Goal: Information Seeking & Learning: Understand process/instructions

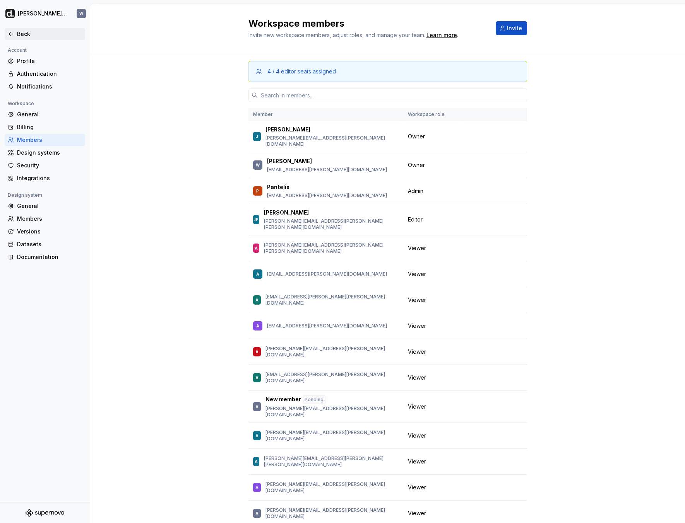
click at [42, 32] on div "Back" at bounding box center [49, 34] width 65 height 8
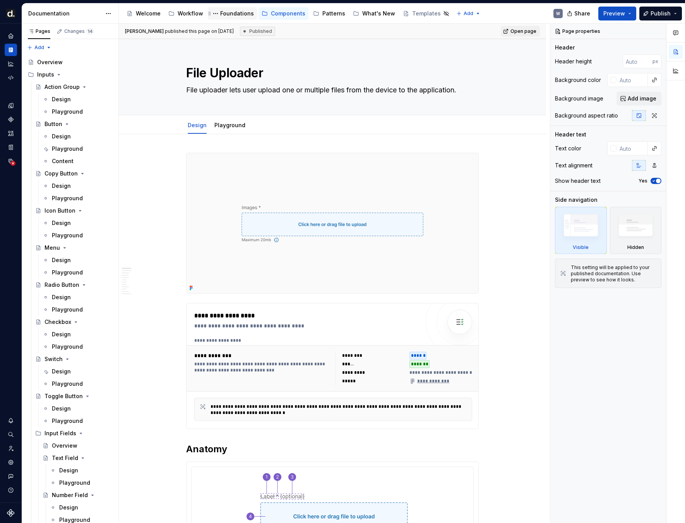
click at [231, 16] on div "Foundations" at bounding box center [237, 14] width 34 height 8
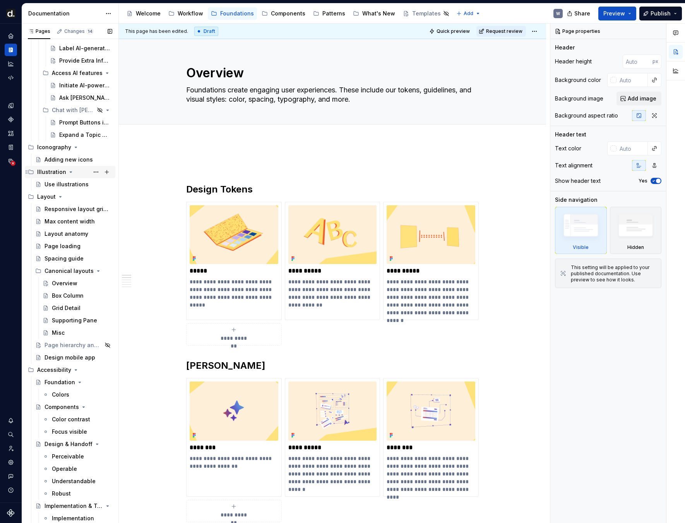
scroll to position [632, 0]
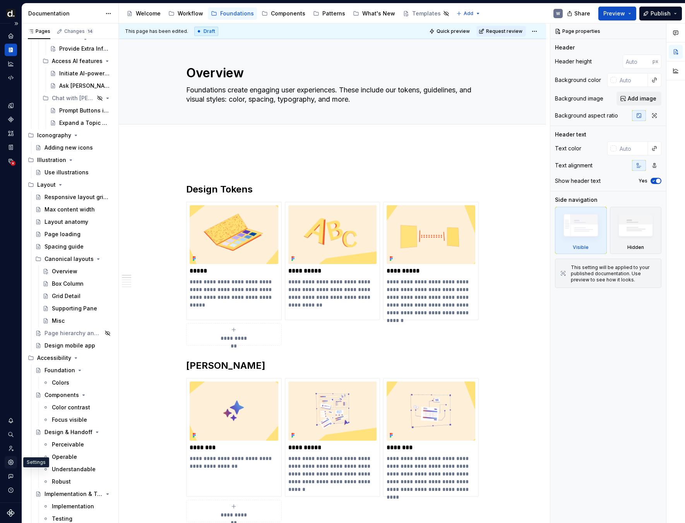
click at [14, 462] on icon "Settings" at bounding box center [10, 462] width 7 height 7
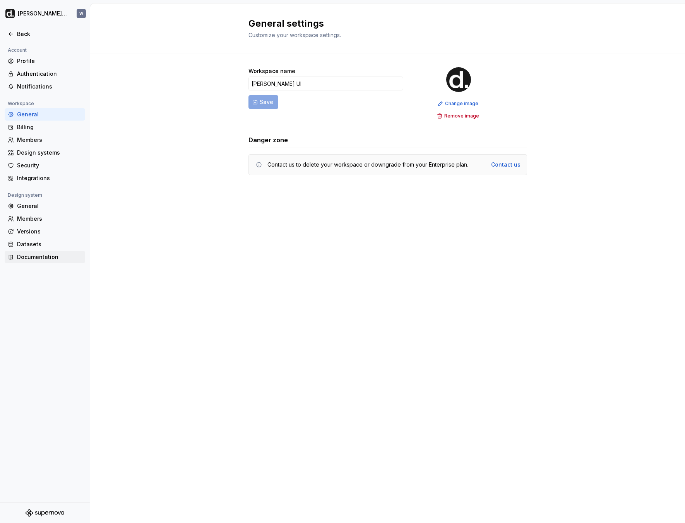
click at [63, 261] on div "Documentation" at bounding box center [49, 257] width 65 height 8
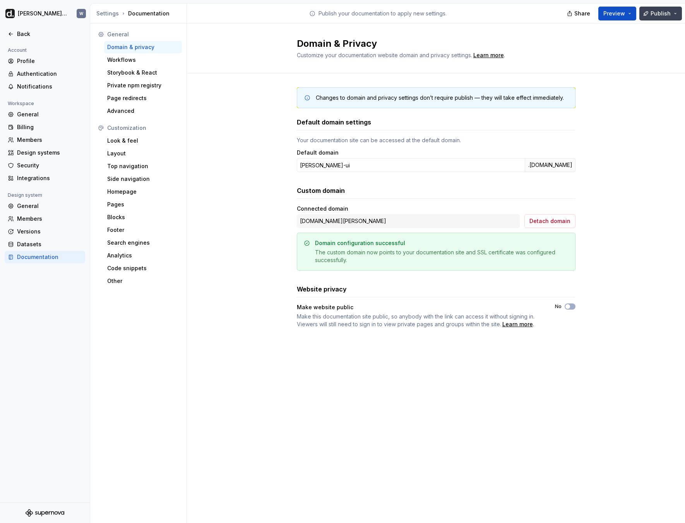
click at [664, 17] on button "Publish" at bounding box center [660, 14] width 43 height 14
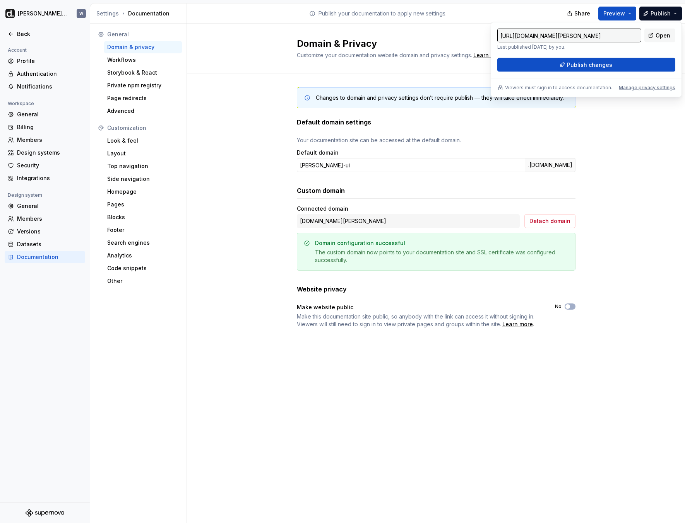
click at [537, 19] on div "Publish your documentation to apply new settings." at bounding box center [378, 13] width 382 height 20
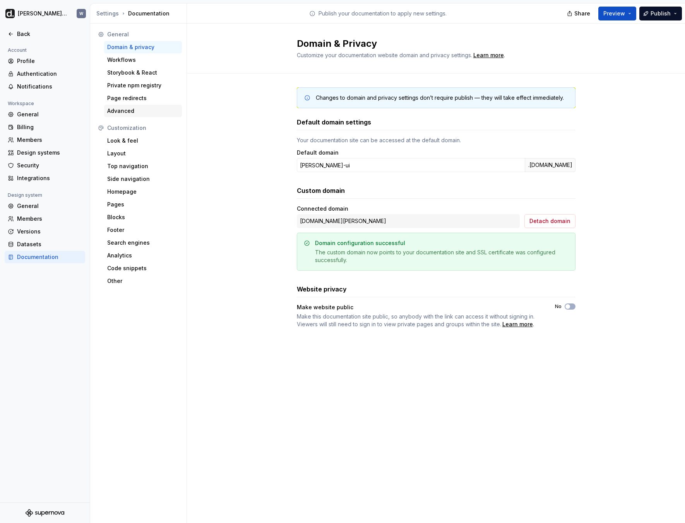
click at [138, 115] on div "Advanced" at bounding box center [143, 111] width 78 height 12
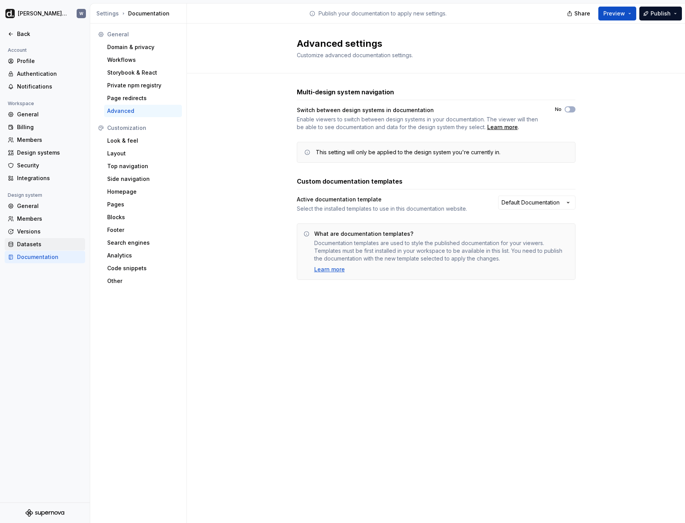
click at [38, 245] on div "Datasets" at bounding box center [49, 245] width 65 height 8
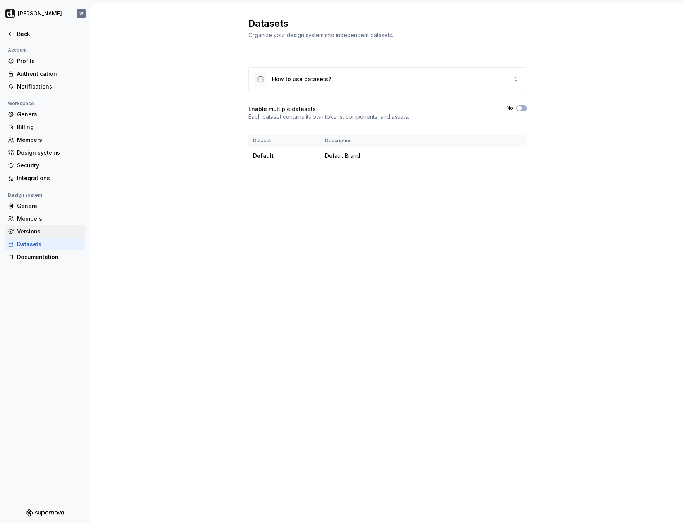
click at [39, 231] on div "Versions" at bounding box center [49, 232] width 65 height 8
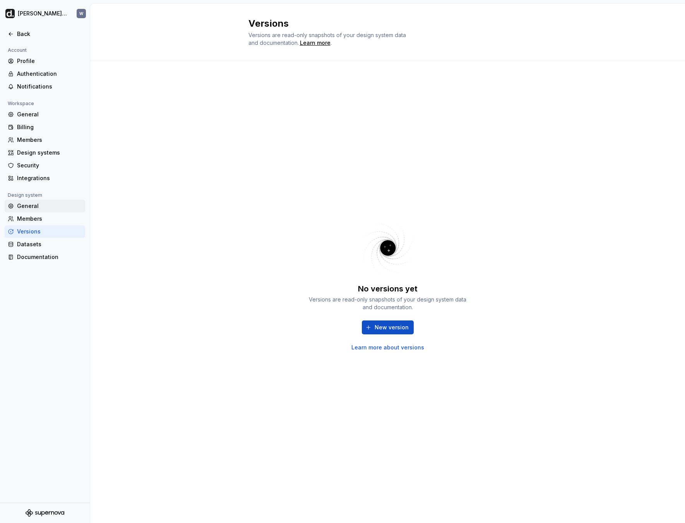
click at [46, 208] on div "General" at bounding box center [49, 206] width 65 height 8
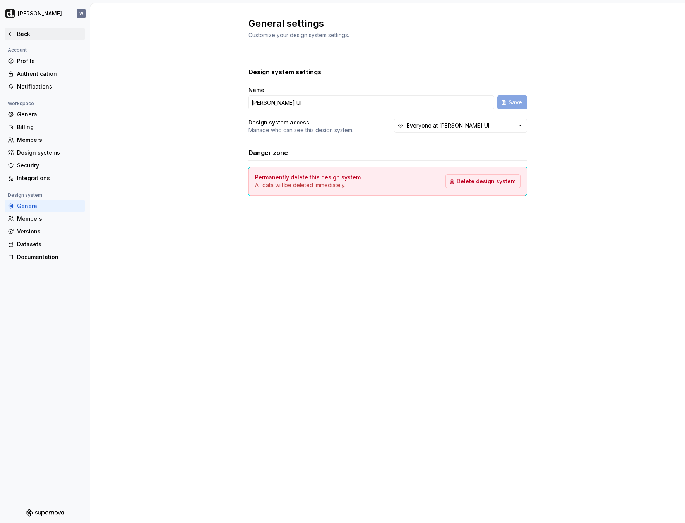
click at [32, 38] on div "Back" at bounding box center [45, 34] width 80 height 12
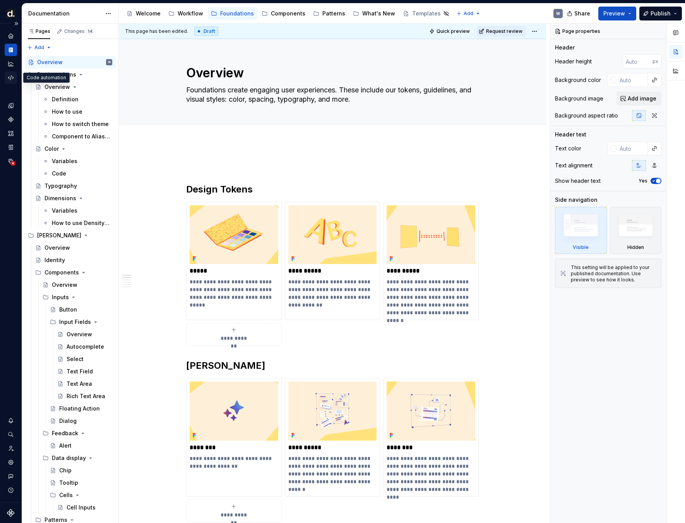
click at [12, 76] on icon "Code automation" at bounding box center [10, 77] width 5 height 5
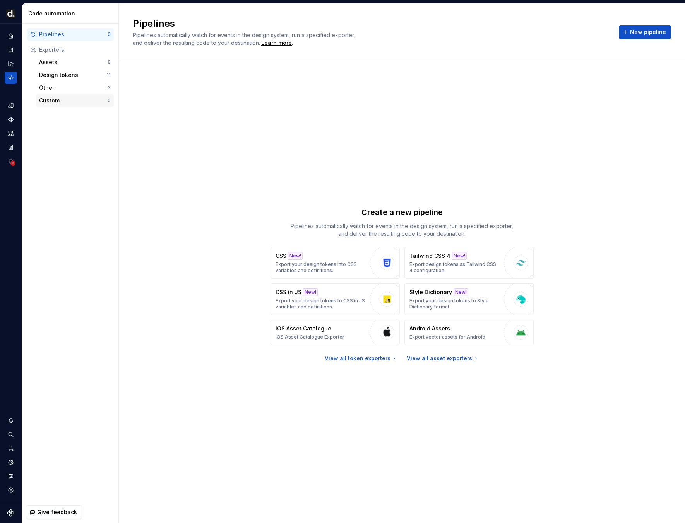
click at [49, 101] on div "Custom" at bounding box center [73, 101] width 68 height 8
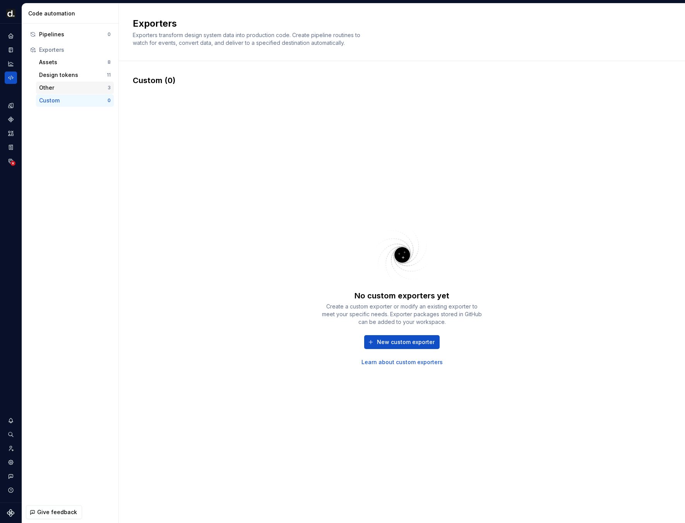
click at [65, 89] on div "Other" at bounding box center [73, 88] width 68 height 8
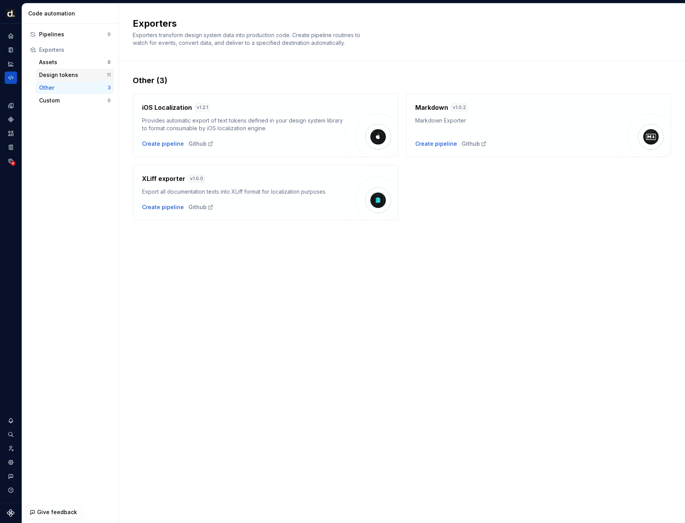
click at [68, 76] on div "Design tokens" at bounding box center [73, 75] width 68 height 8
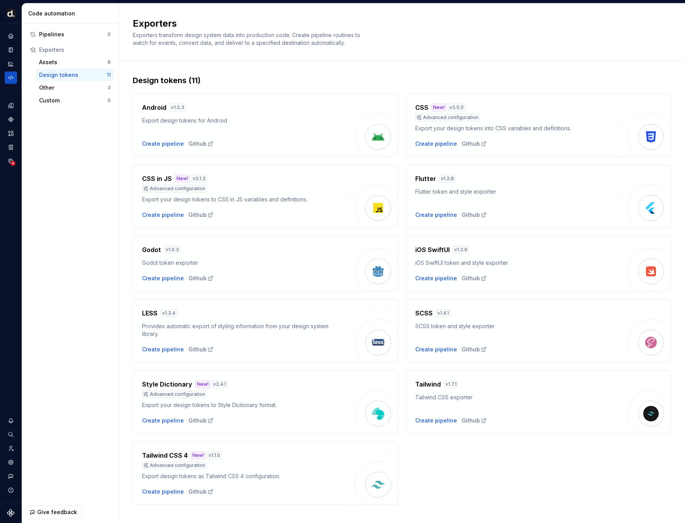
click at [67, 69] on div "Design tokens 11" at bounding box center [75, 75] width 78 height 12
click at [68, 65] on div "Assets" at bounding box center [73, 62] width 68 height 8
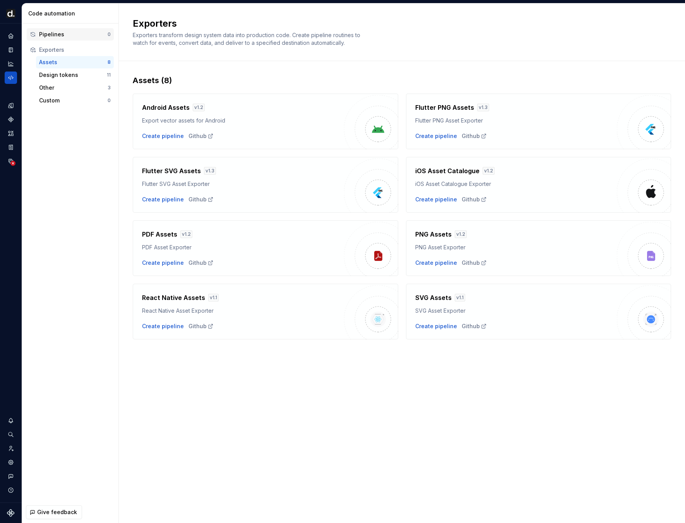
click at [56, 39] on div "Pipelines 0" at bounding box center [70, 34] width 87 height 12
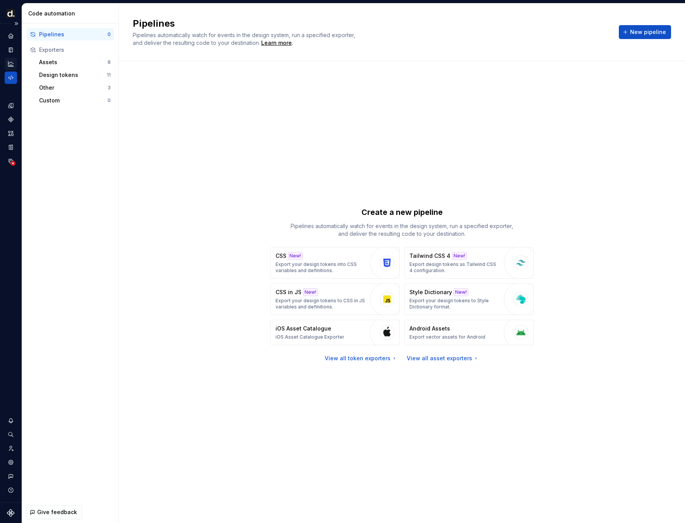
click at [12, 67] on icon "Analytics" at bounding box center [10, 63] width 7 height 7
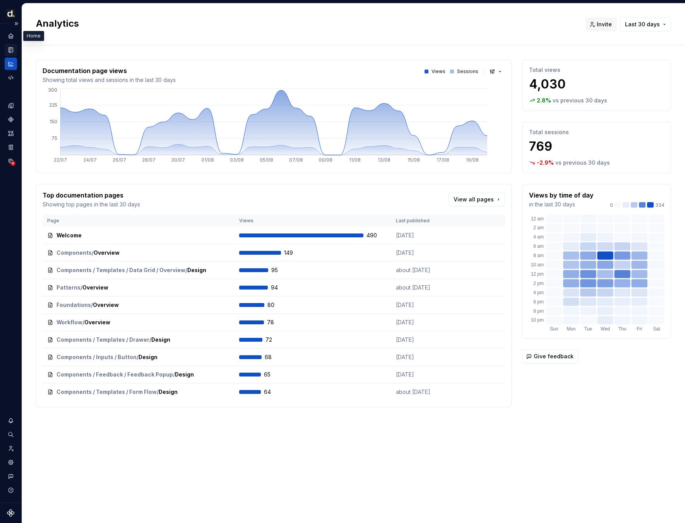
click at [10, 46] on icon "Documentation" at bounding box center [10, 49] width 7 height 7
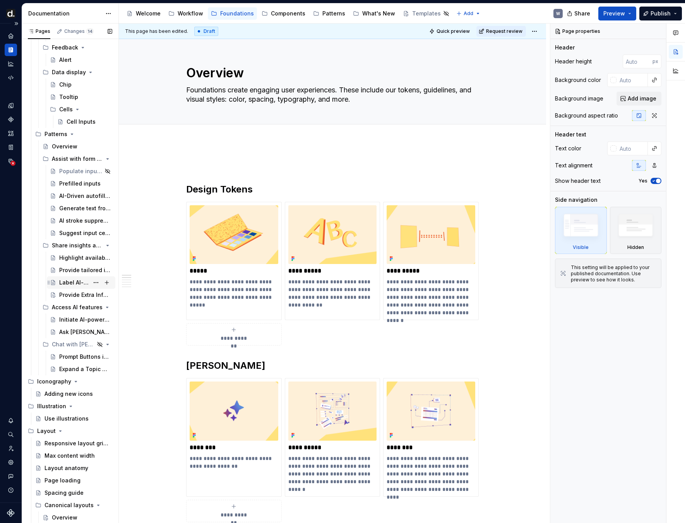
scroll to position [429, 0]
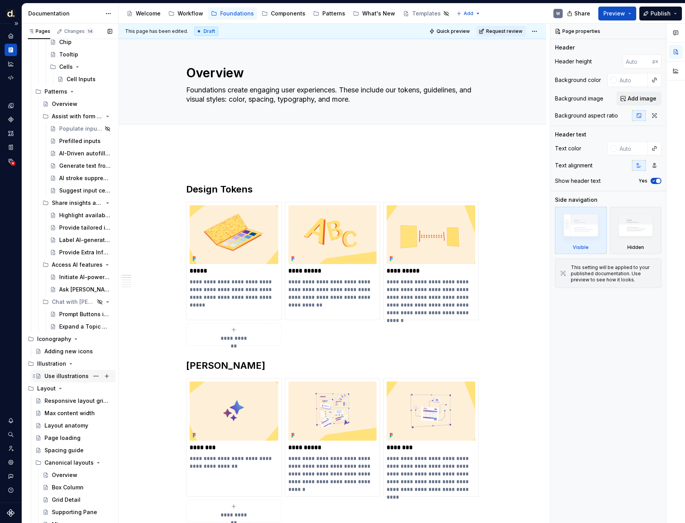
click at [67, 374] on div "Use illustrations" at bounding box center [66, 377] width 44 height 8
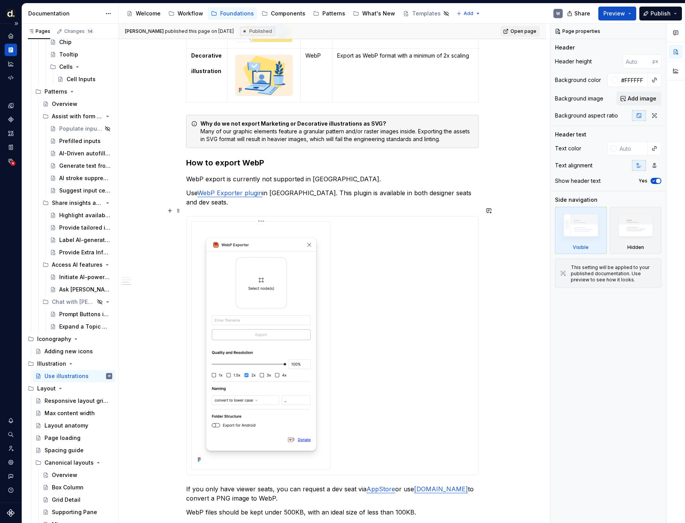
scroll to position [831, 0]
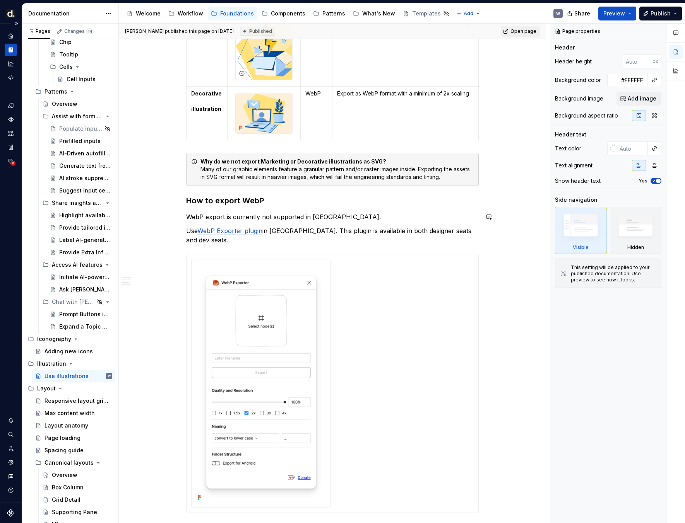
click at [233, 204] on h3 "How to export WebP" at bounding box center [332, 200] width 292 height 11
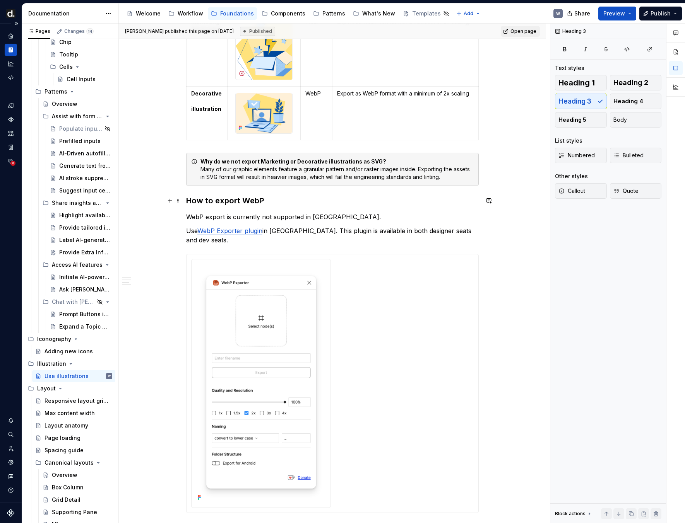
click at [233, 204] on h3 "How to export WebP" at bounding box center [332, 200] width 292 height 11
copy h3 "How to export WebP"
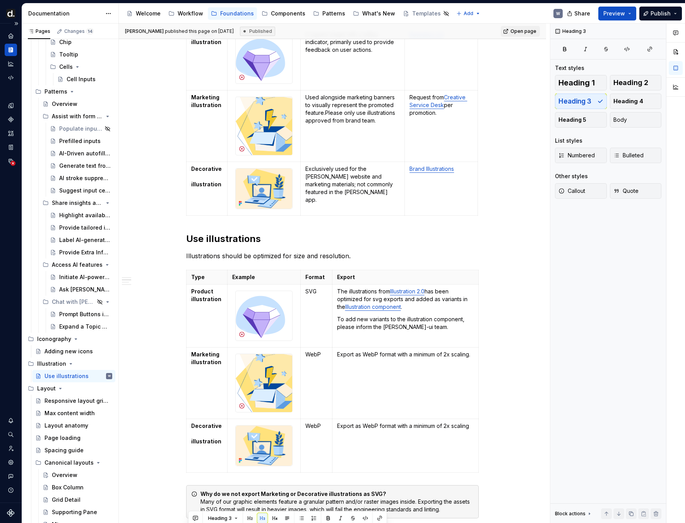
scroll to position [496, 0]
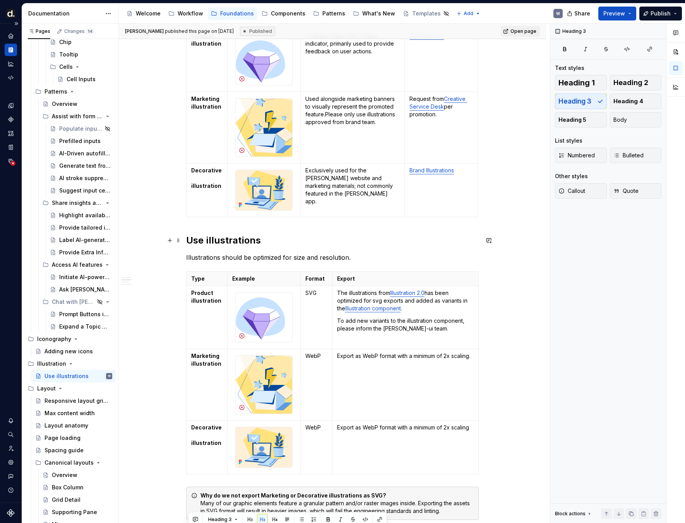
click at [231, 243] on h2 "Use illustrations" at bounding box center [332, 240] width 292 height 12
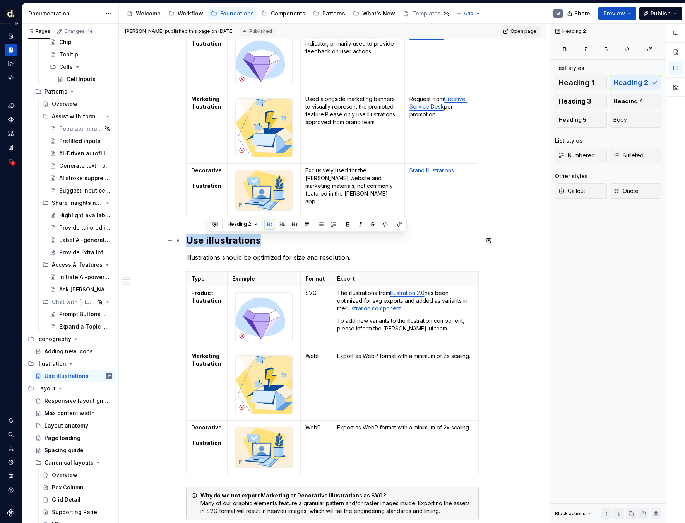
click at [231, 243] on h2 "Use illustrations" at bounding box center [332, 240] width 292 height 12
copy h2 "Use illustrations"
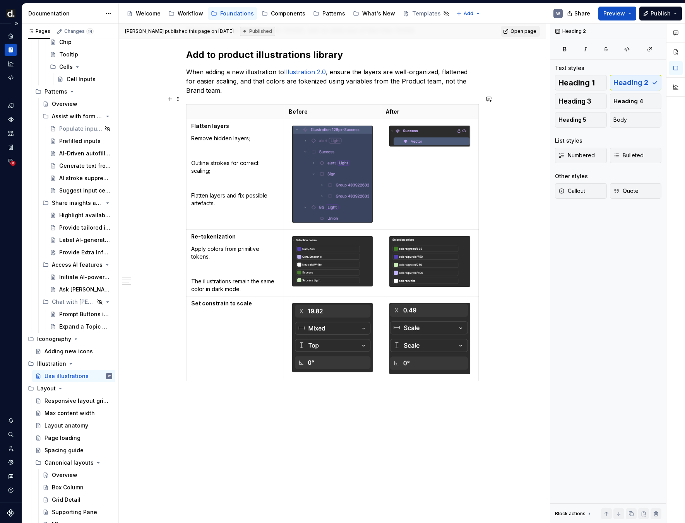
scroll to position [1369, 0]
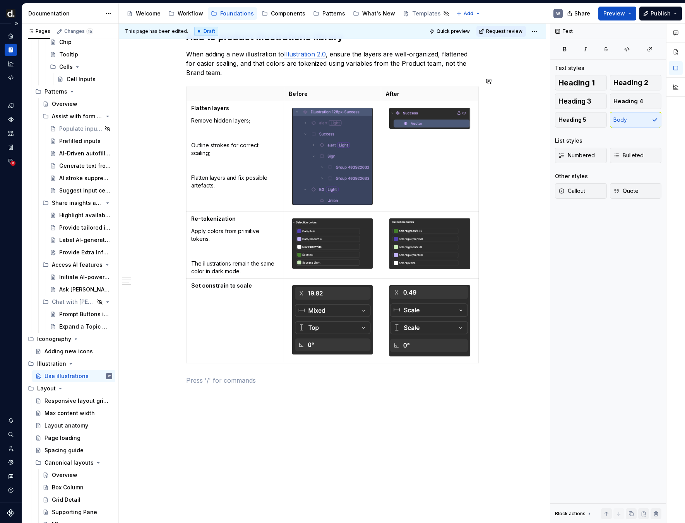
type textarea "*"
paste div
click at [220, 376] on p "Use illustrations" at bounding box center [332, 380] width 292 height 9
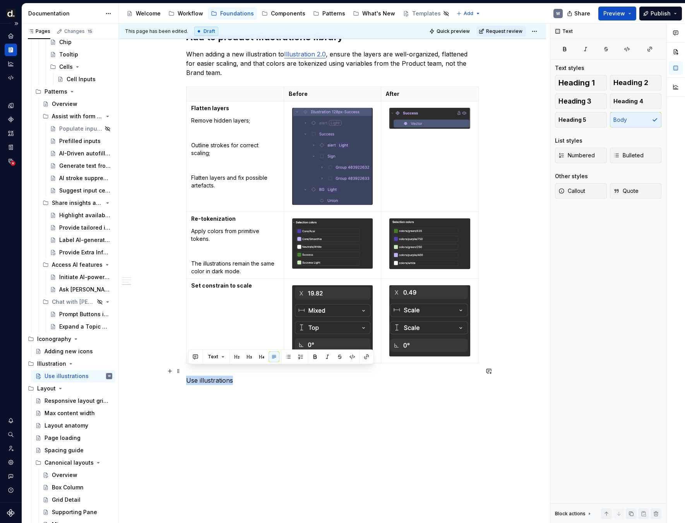
click at [220, 376] on p "Use illustrations" at bounding box center [332, 380] width 292 height 9
click at [213, 376] on p "Use emojis" at bounding box center [332, 380] width 292 height 9
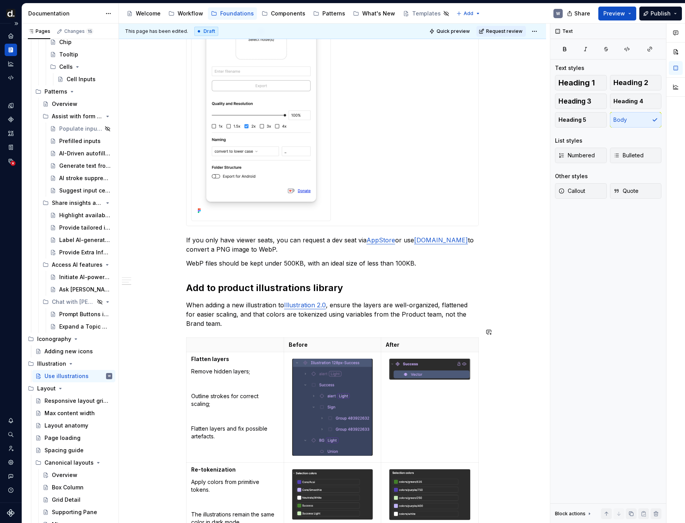
scroll to position [1114, 0]
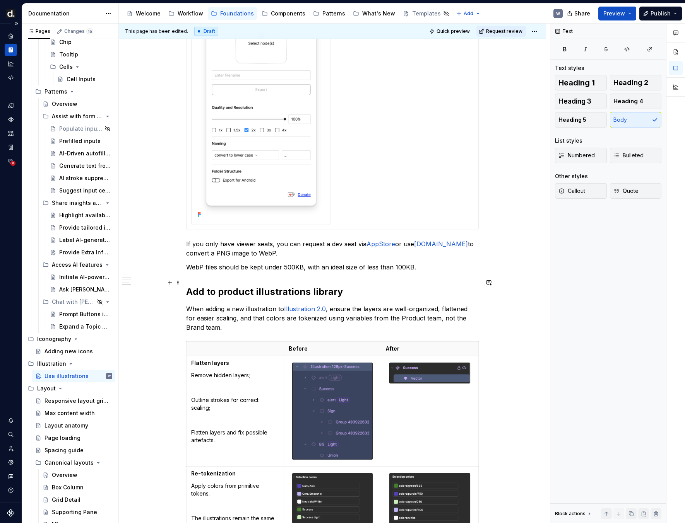
click at [318, 286] on h2 "Add to product illustrations library" at bounding box center [332, 292] width 292 height 12
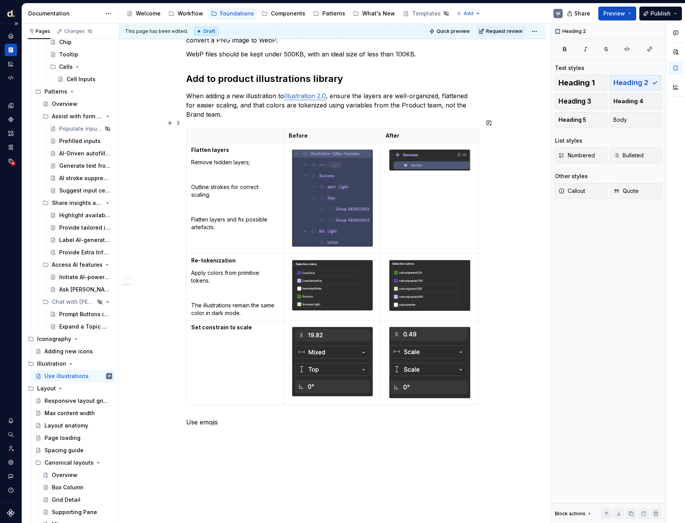
scroll to position [1387, 0]
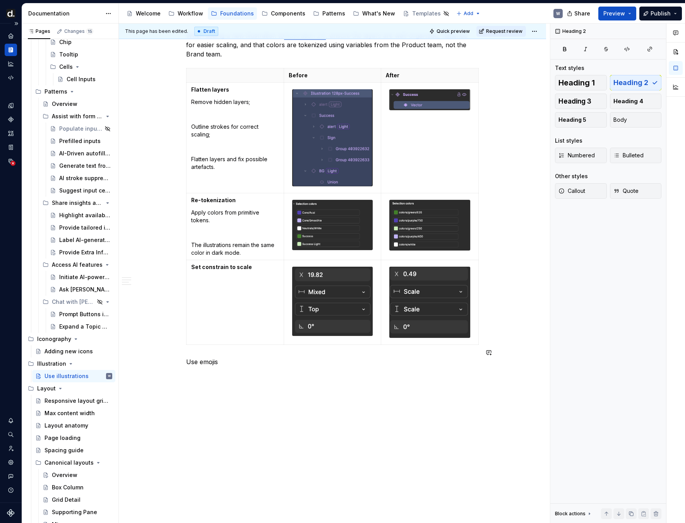
click at [205, 357] on p "Use emojis" at bounding box center [332, 361] width 292 height 9
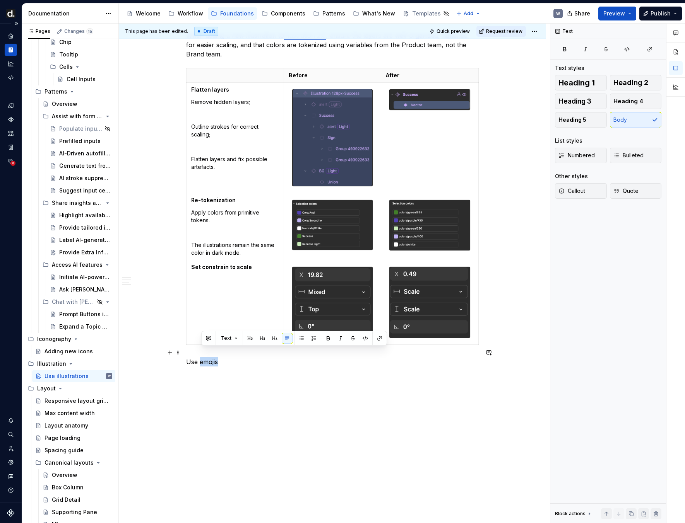
click at [205, 357] on p "Use emojis" at bounding box center [332, 361] width 292 height 9
click at [649, 84] on button "Heading 2" at bounding box center [636, 82] width 52 height 15
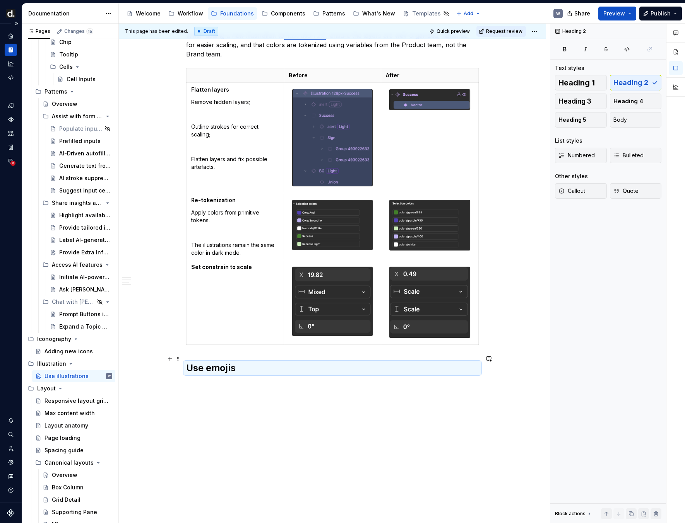
click at [279, 362] on h2 "Use emojis" at bounding box center [332, 368] width 292 height 12
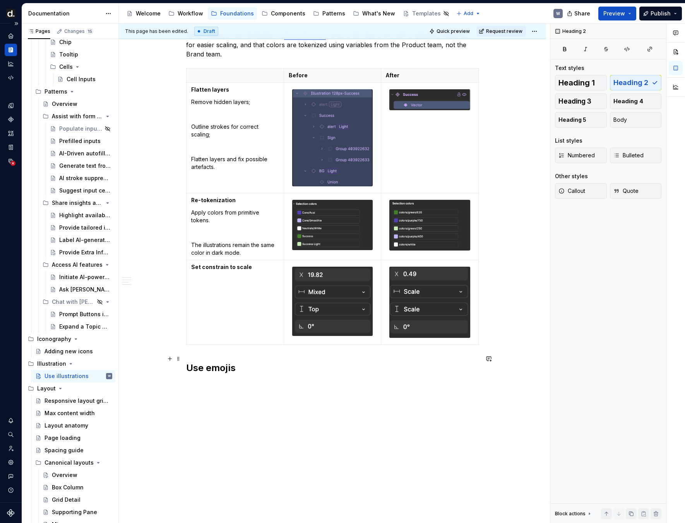
click at [274, 362] on h2 "Use emojis" at bounding box center [332, 368] width 292 height 12
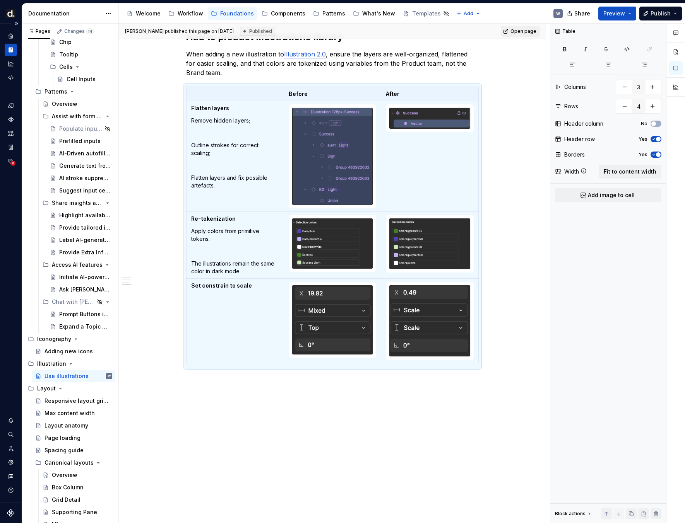
type textarea "*"
